Goal: Information Seeking & Learning: Understand process/instructions

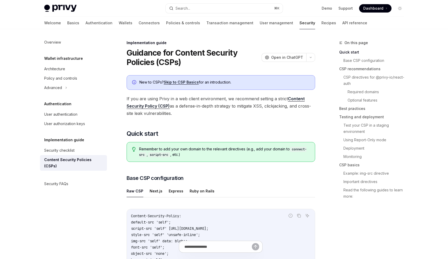
click at [230, 111] on span "If you are using Privy in a web client environment, we recommend setting a stri…" at bounding box center [220, 106] width 188 height 22
click at [224, 106] on span "If you are using Privy in a web client environment, we recommend setting a stri…" at bounding box center [220, 106] width 188 height 22
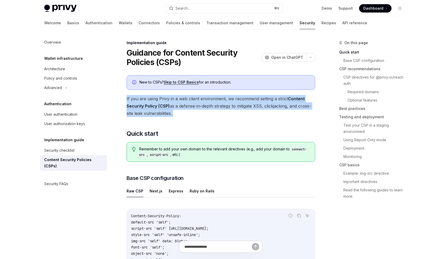
click at [224, 106] on span "If you are using Privy in a web client environment, we recommend setting a stri…" at bounding box center [220, 106] width 188 height 22
click at [224, 114] on span "If you are using Privy in a web client environment, we recommend setting a stri…" at bounding box center [220, 106] width 188 height 22
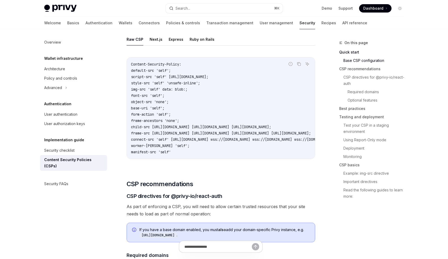
scroll to position [149, 0]
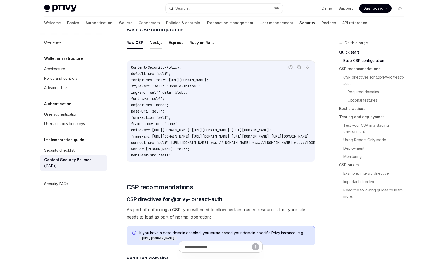
click at [156, 45] on button "Next.js" at bounding box center [155, 42] width 13 height 12
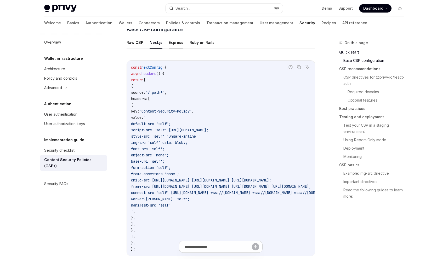
click at [172, 45] on button "Express" at bounding box center [176, 42] width 15 height 12
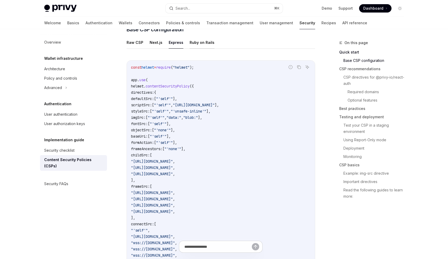
click at [196, 44] on button "Ruby on Rails" at bounding box center [201, 42] width 25 height 12
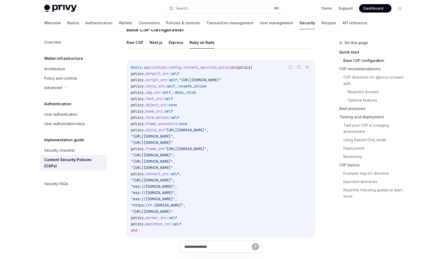
click at [183, 44] on ul "Raw CSP Next.js Express Ruby on Rails" at bounding box center [220, 42] width 188 height 13
click at [163, 45] on ul "Raw CSP Next.js Express Ruby on Rails" at bounding box center [220, 42] width 188 height 13
click at [149, 45] on button "Next.js" at bounding box center [155, 42] width 13 height 12
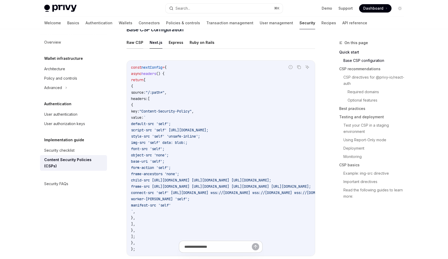
click at [139, 45] on button "Raw CSP" at bounding box center [134, 42] width 17 height 12
type textarea "*"
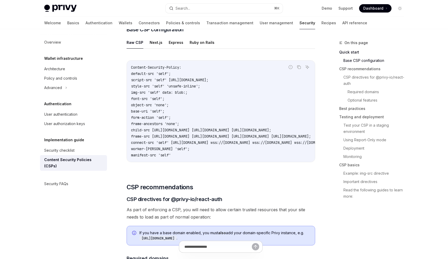
click at [249, 144] on span "connect-src 'self' https://auth.privy.io wss://relay.walletconnect.com wss://re…" at bounding box center [278, 142] width 295 height 5
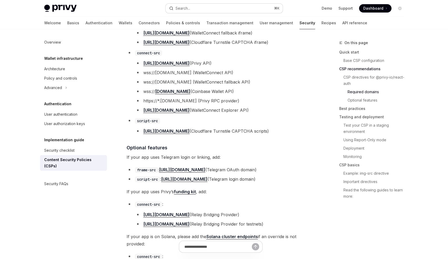
scroll to position [446, 0]
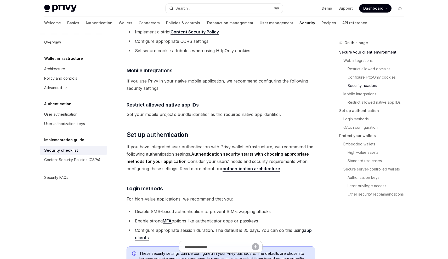
scroll to position [344, 0]
